Goal: Find specific page/section: Find specific page/section

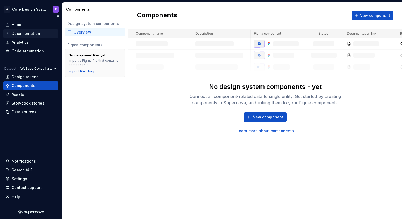
click at [29, 32] on div "Documentation" at bounding box center [26, 33] width 28 height 5
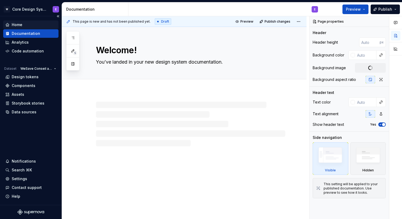
click at [30, 27] on div "Home" at bounding box center [30, 24] width 51 height 5
type textarea "*"
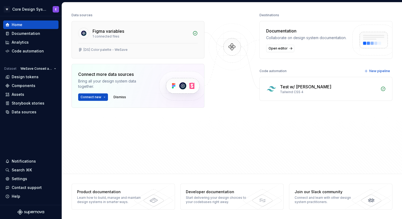
scroll to position [64, 0]
click at [346, 88] on div "Test w/ [PERSON_NAME]" at bounding box center [328, 86] width 97 height 6
click at [379, 71] on span "New pipeline" at bounding box center [379, 71] width 21 height 4
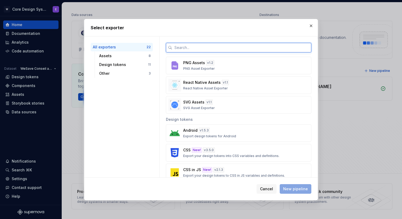
scroll to position [105, 0]
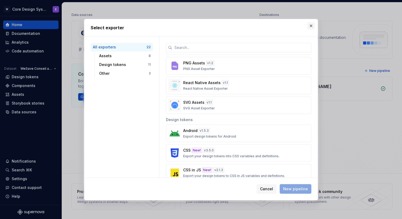
click at [313, 26] on button "button" at bounding box center [311, 25] width 7 height 7
